Goal: Transaction & Acquisition: Download file/media

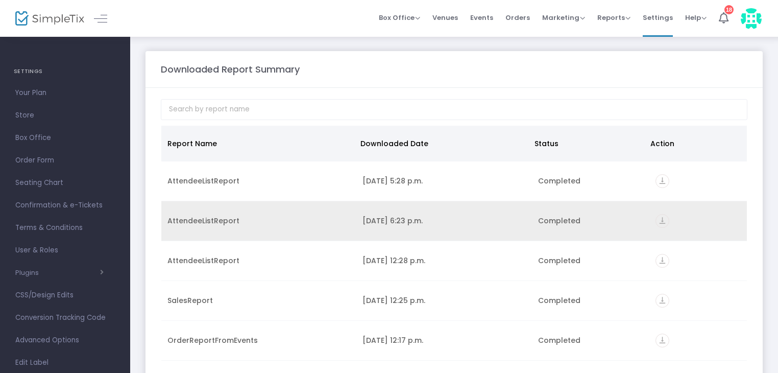
click at [421, 223] on div "[DATE] 6:23 p.m." at bounding box center [443, 220] width 163 height 10
click at [656, 224] on icon "vertical_align_bottom" at bounding box center [662, 221] width 14 height 14
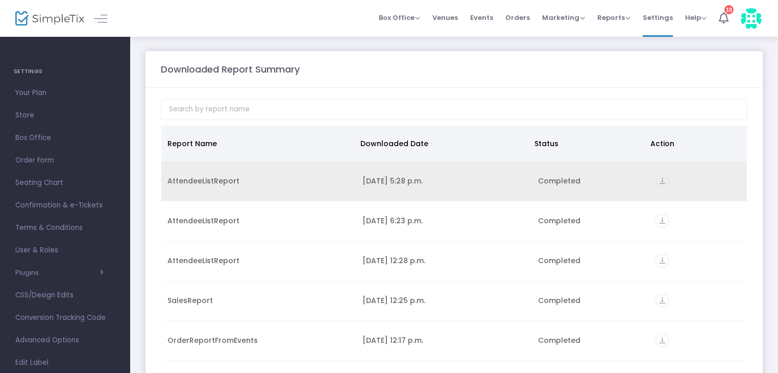
click at [655, 177] on icon "vertical_align_bottom" at bounding box center [662, 181] width 14 height 14
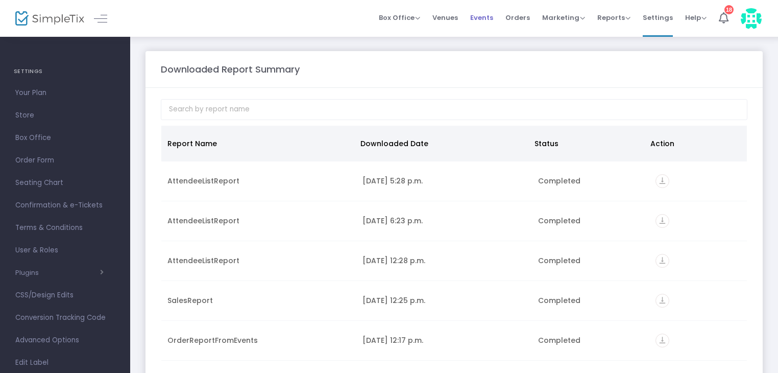
click at [498, 18] on li "Events" at bounding box center [481, 18] width 35 height 37
click at [491, 18] on span "Events" at bounding box center [481, 18] width 23 height 26
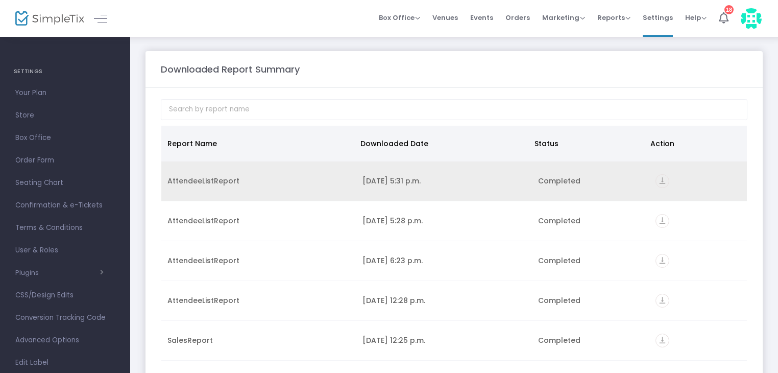
click at [655, 181] on icon "vertical_align_bottom" at bounding box center [662, 181] width 14 height 14
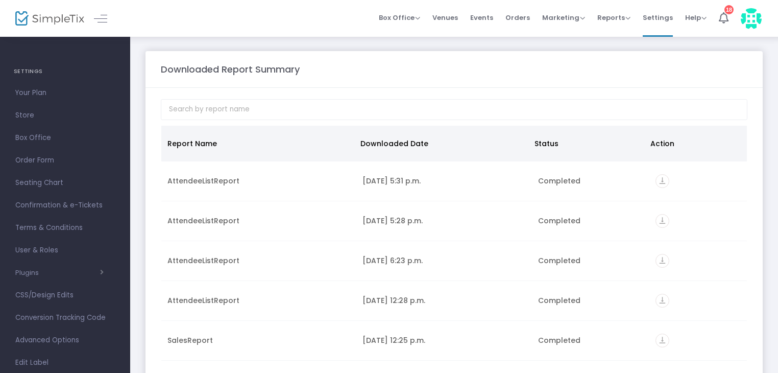
click at [485, 17] on span "Events" at bounding box center [481, 18] width 23 height 26
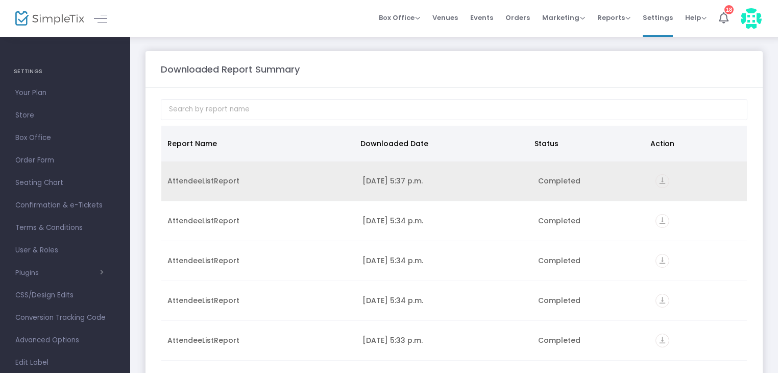
click at [663, 178] on icon "vertical_align_bottom" at bounding box center [662, 181] width 14 height 14
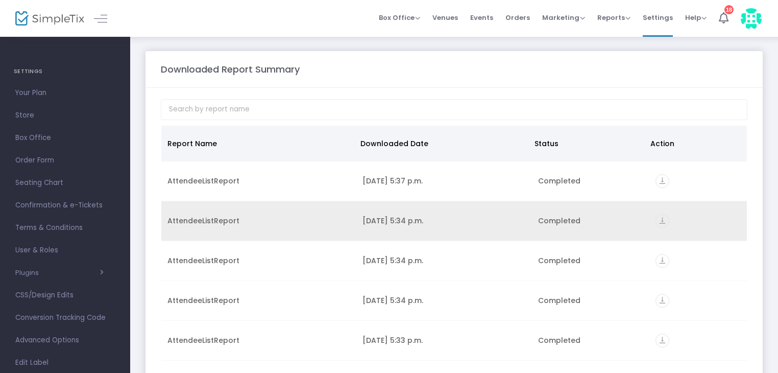
click at [668, 227] on td "vertical_align_bottom" at bounding box center [698, 221] width 98 height 40
click at [655, 223] on icon "vertical_align_bottom" at bounding box center [662, 221] width 14 height 14
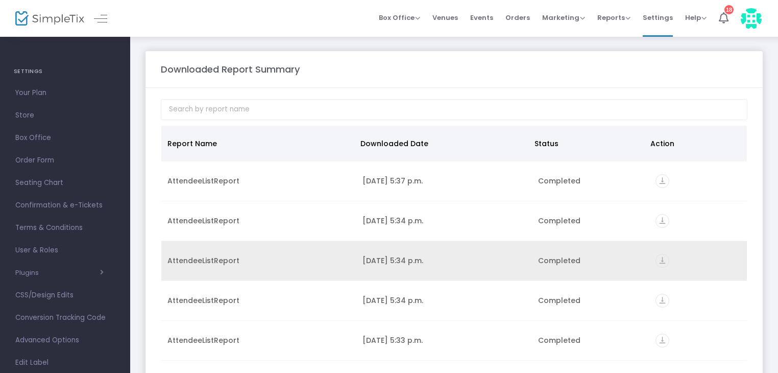
click at [656, 259] on icon "vertical_align_bottom" at bounding box center [662, 261] width 14 height 14
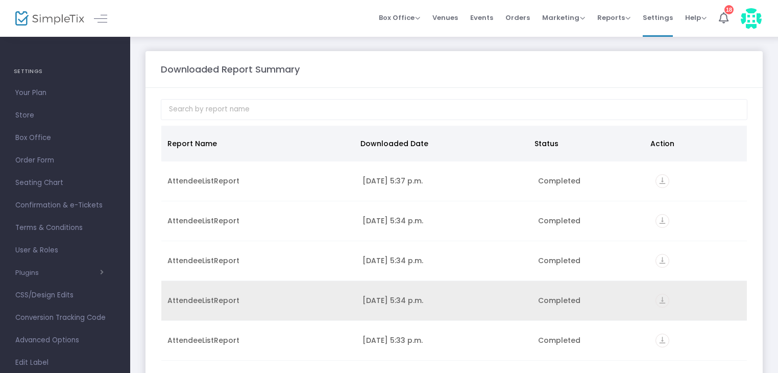
click at [659, 300] on icon "vertical_align_bottom" at bounding box center [662, 301] width 14 height 14
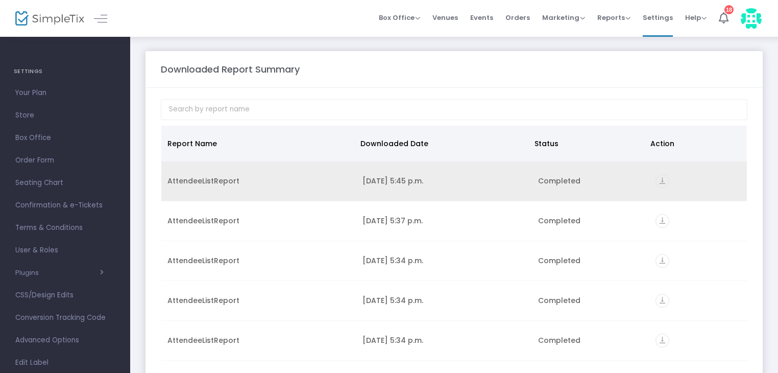
click at [655, 180] on icon "vertical_align_bottom" at bounding box center [662, 181] width 14 height 14
